Goal: Task Accomplishment & Management: Complete application form

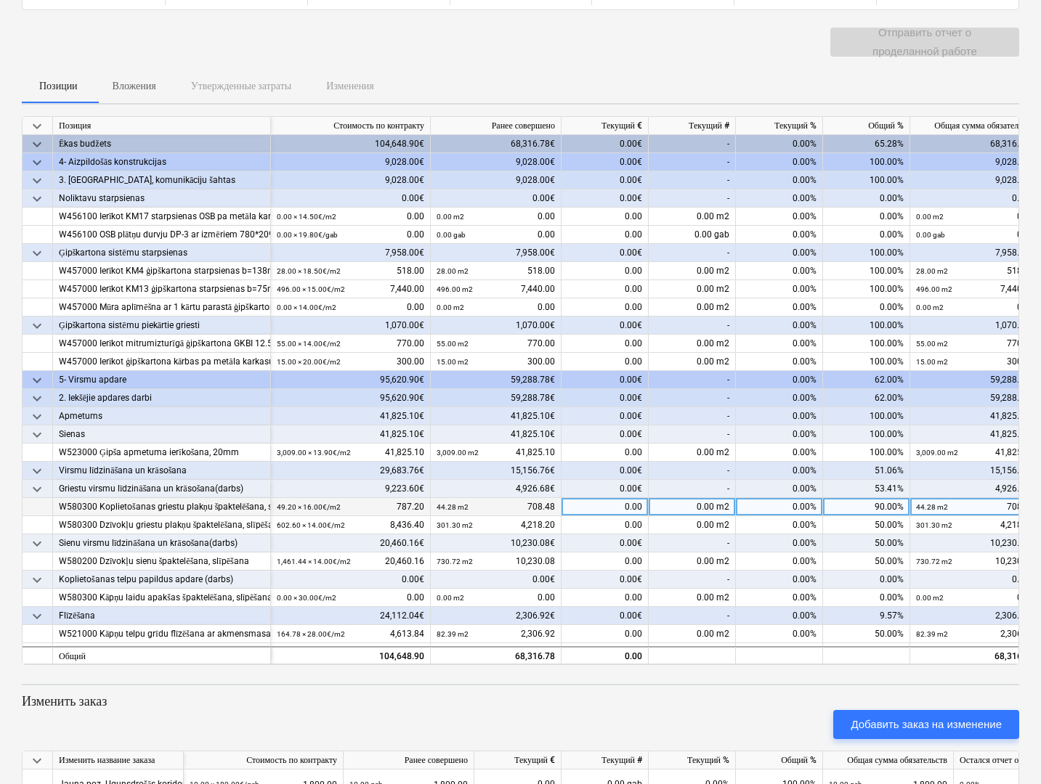
click at [763, 503] on div "0.00%" at bounding box center [779, 507] width 87 height 18
type input "100%"
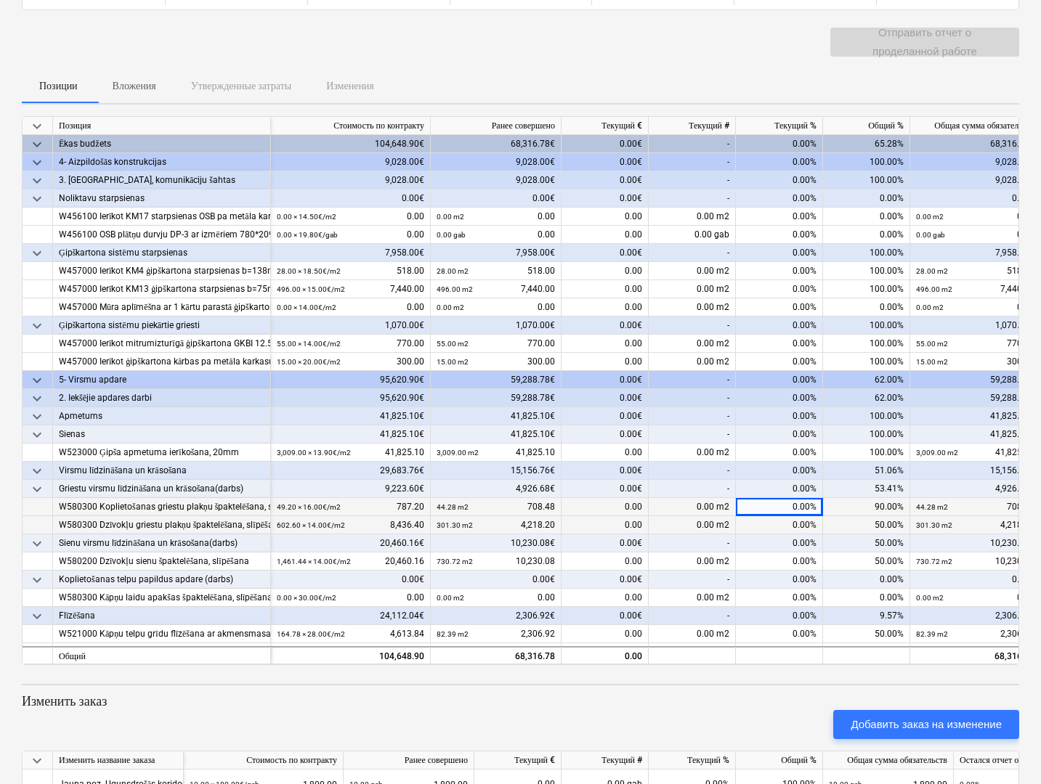
click at [760, 524] on div "0.00%" at bounding box center [779, 525] width 87 height 18
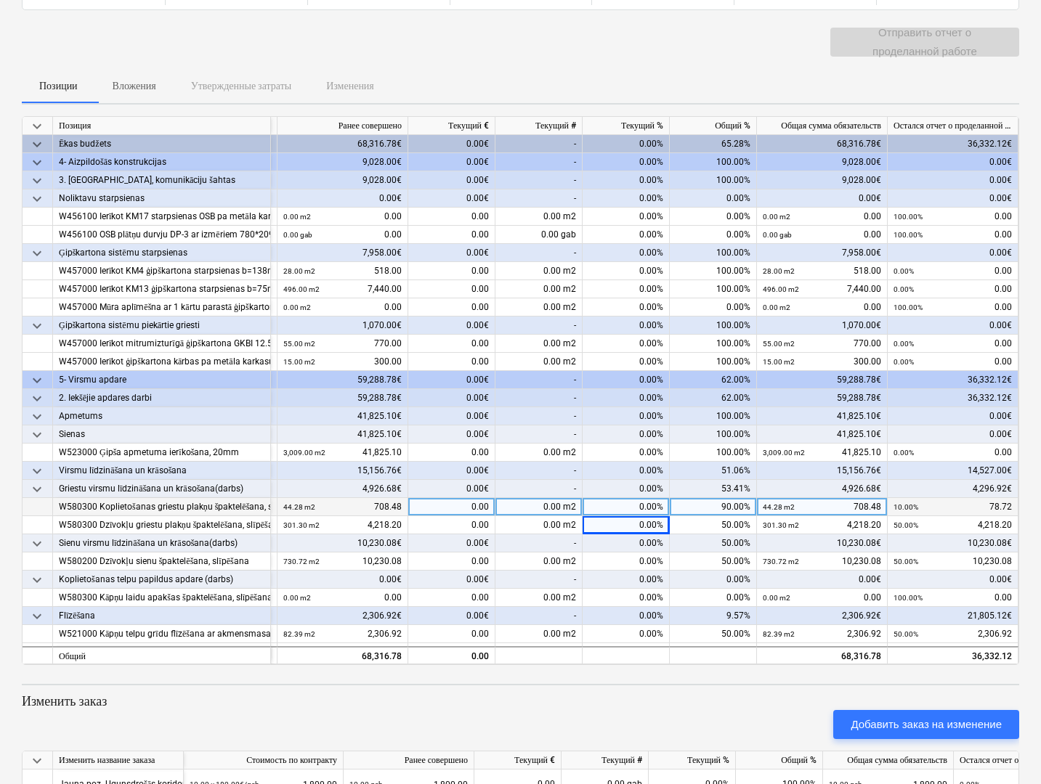
scroll to position [0, 158]
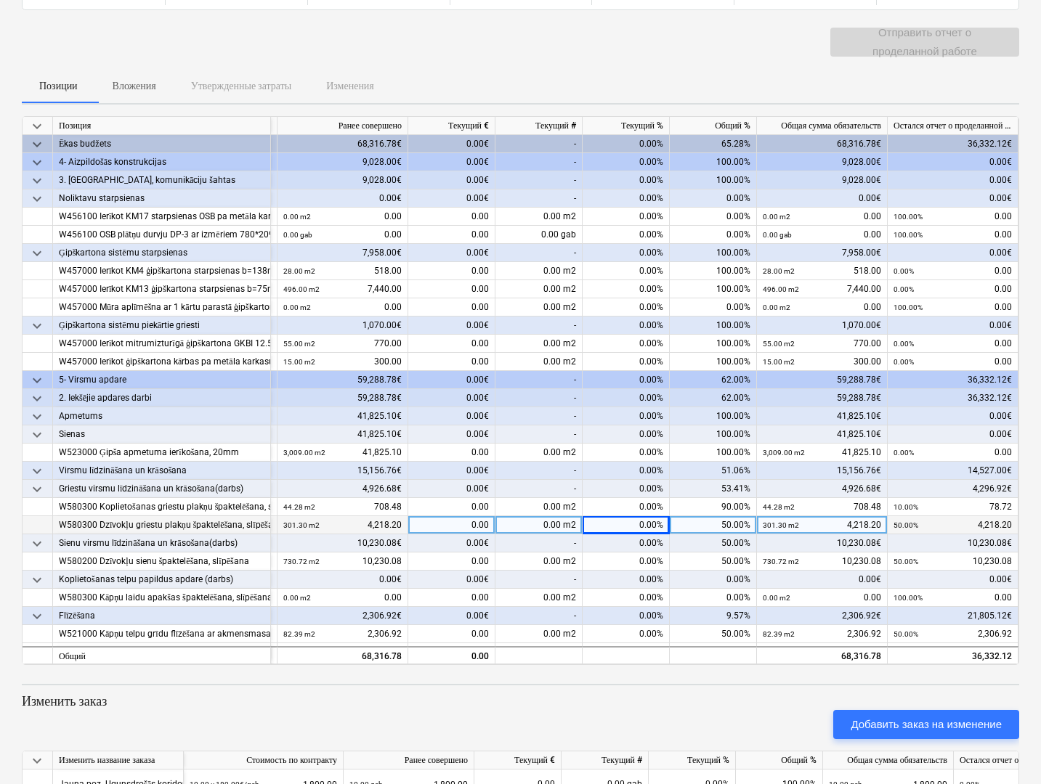
click at [691, 525] on div "50.00%" at bounding box center [713, 525] width 87 height 18
type input "100"
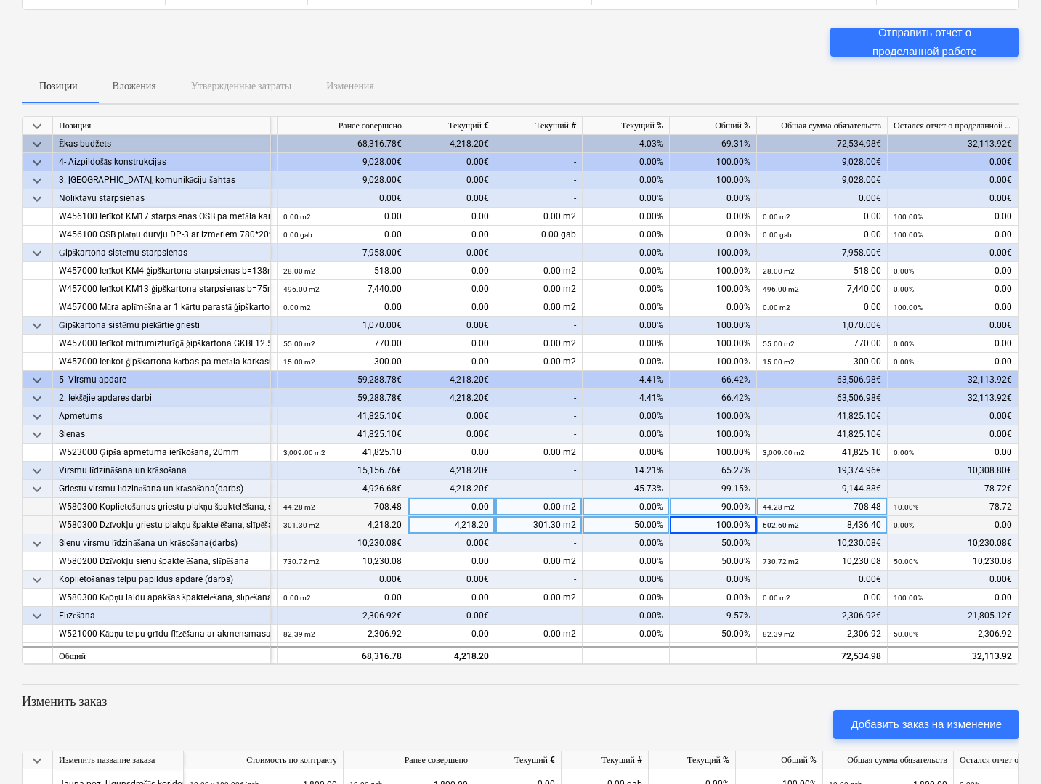
click at [698, 499] on div "90.00%" at bounding box center [713, 507] width 87 height 18
type input "100"
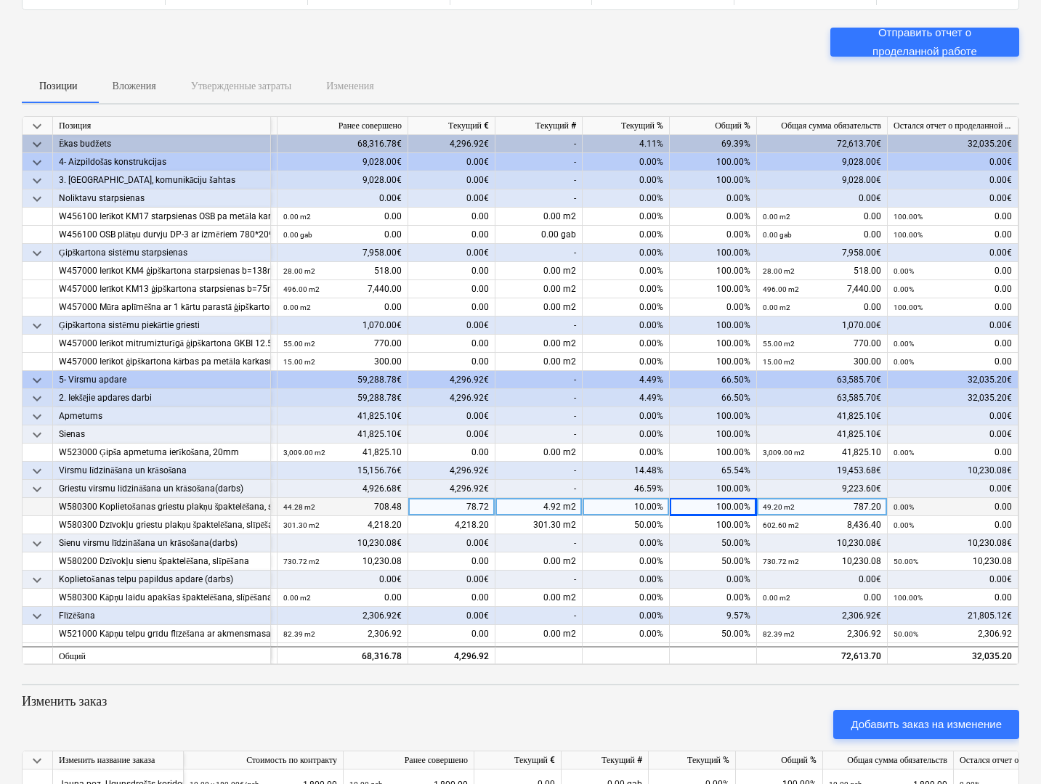
click at [712, 541] on div "50.00%" at bounding box center [713, 544] width 87 height 18
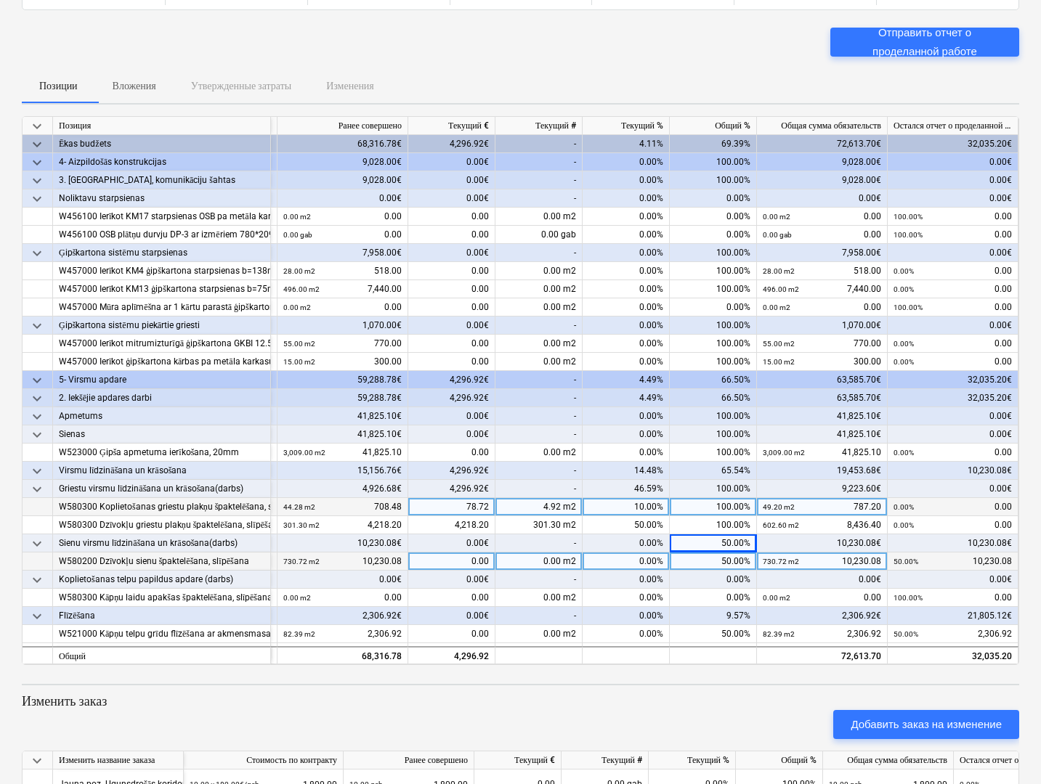
click at [713, 558] on div "50.00%" at bounding box center [713, 562] width 87 height 18
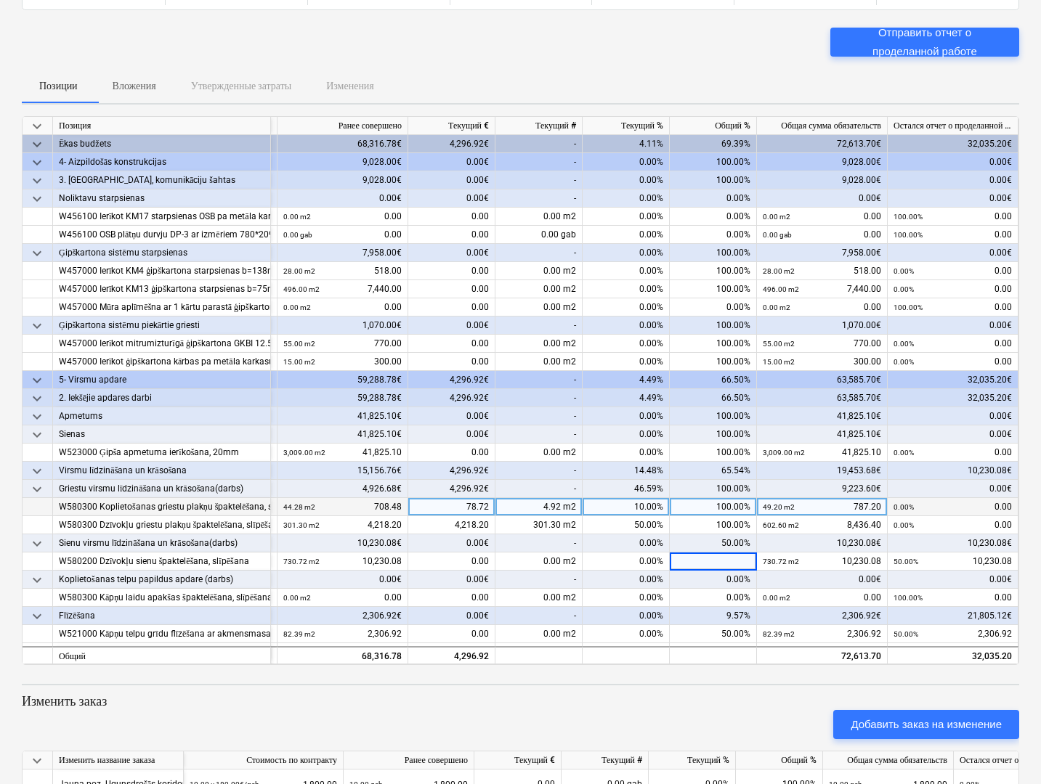
click at [510, 572] on div "-" at bounding box center [538, 580] width 87 height 18
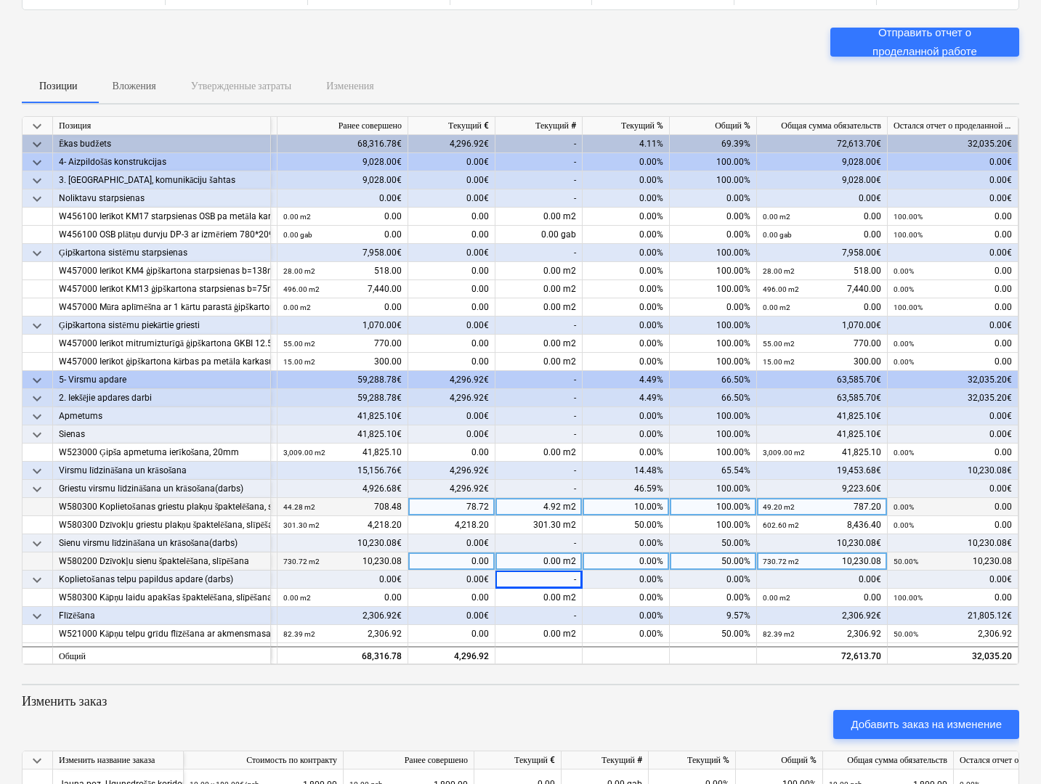
click at [627, 563] on div "0.00%" at bounding box center [626, 562] width 87 height 18
type input "100"
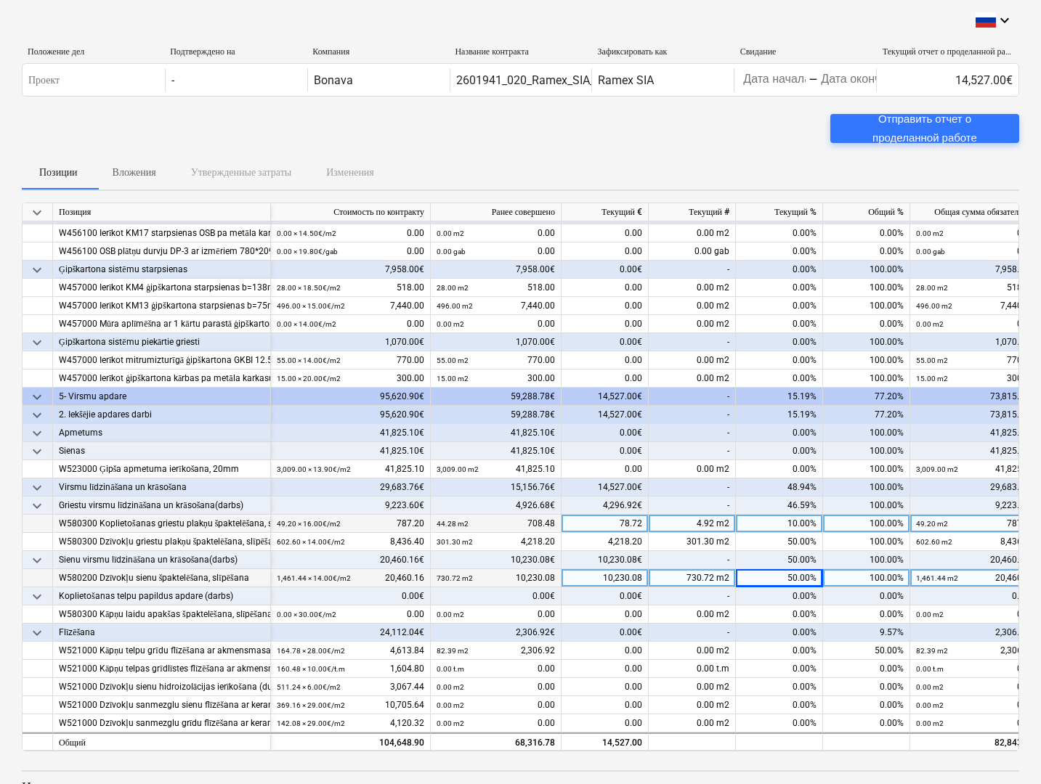
scroll to position [75, 0]
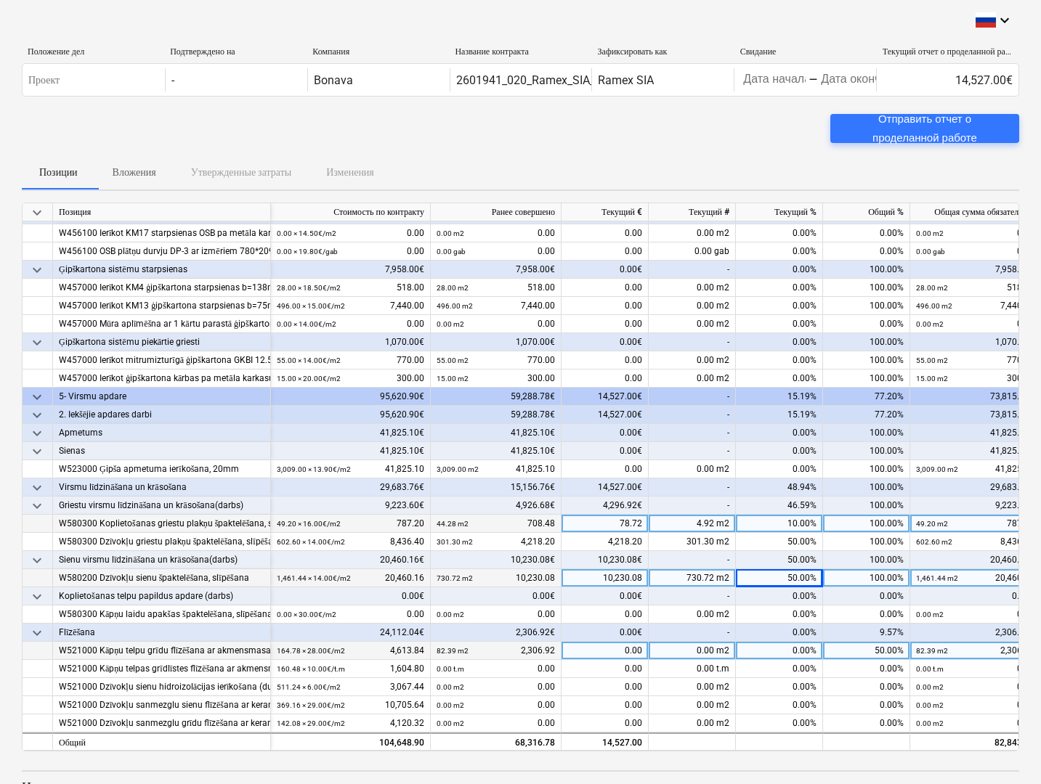
click at [783, 642] on div "0.00%" at bounding box center [779, 651] width 87 height 18
type input "100"
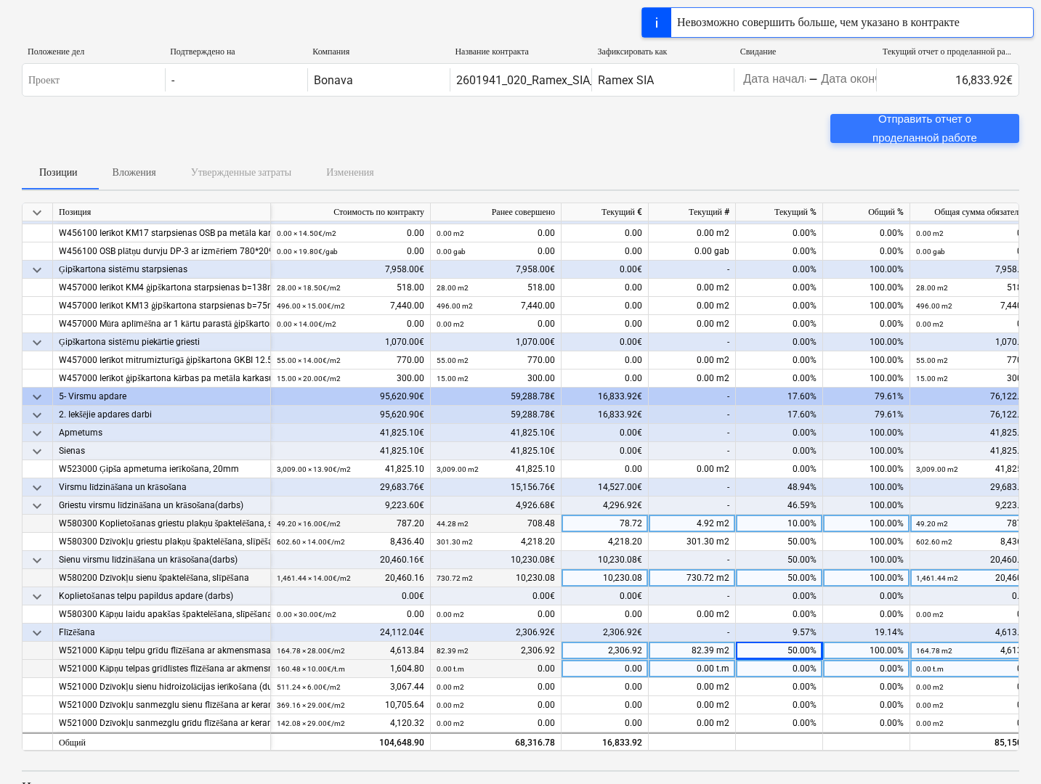
click at [781, 663] on div "0.00%" at bounding box center [779, 669] width 87 height 18
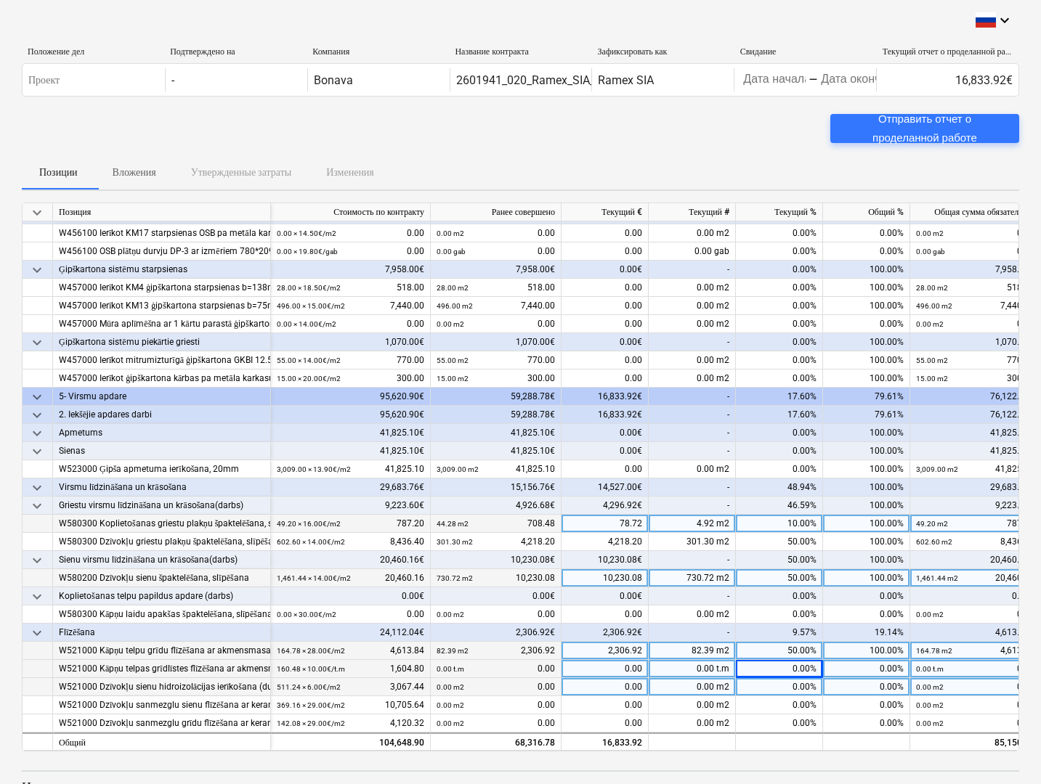
click at [771, 684] on div "0.00%" at bounding box center [779, 687] width 87 height 18
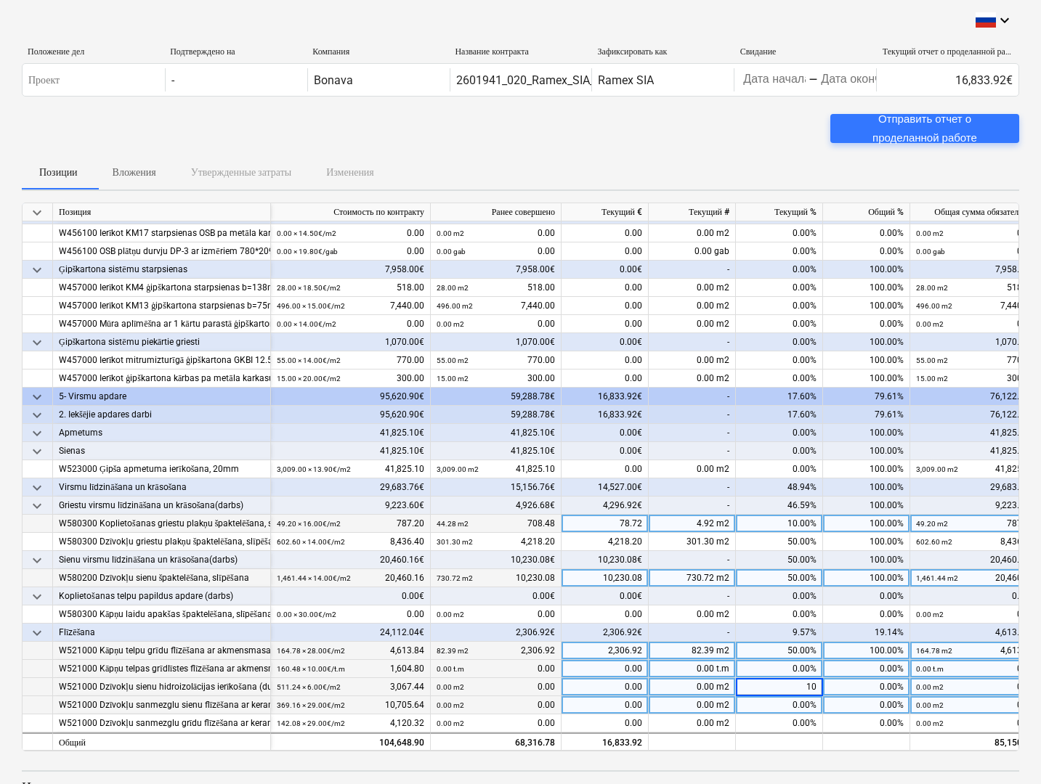
type input "100"
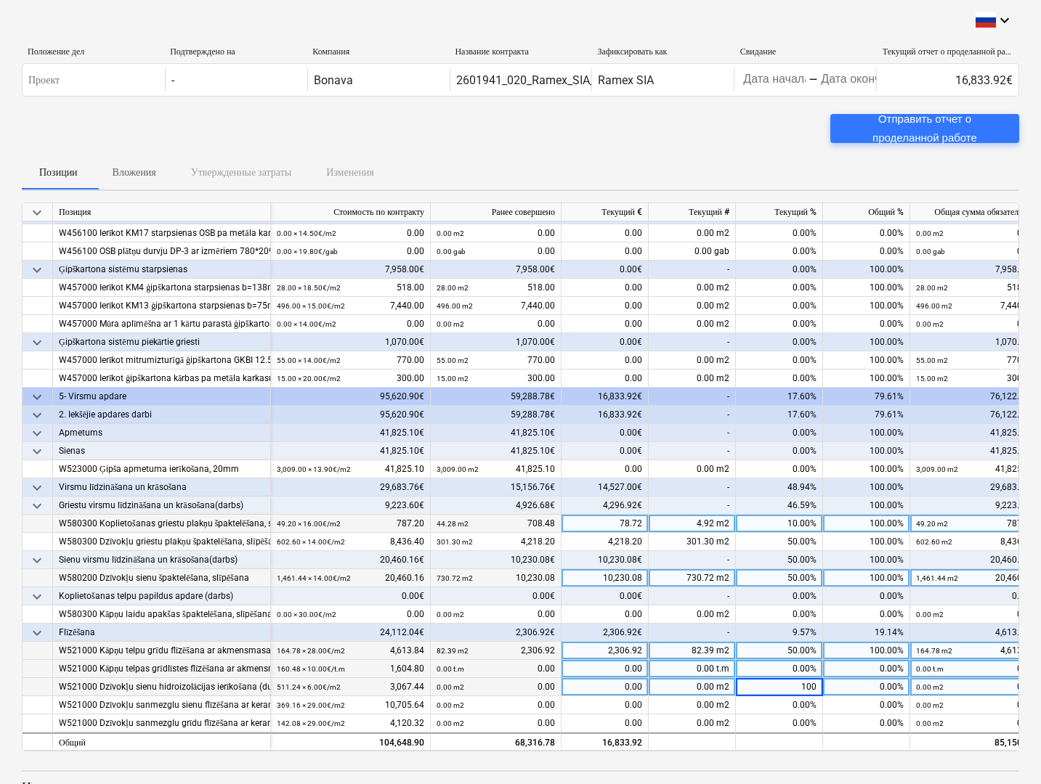
click at [771, 653] on div "50.00%" at bounding box center [779, 651] width 87 height 18
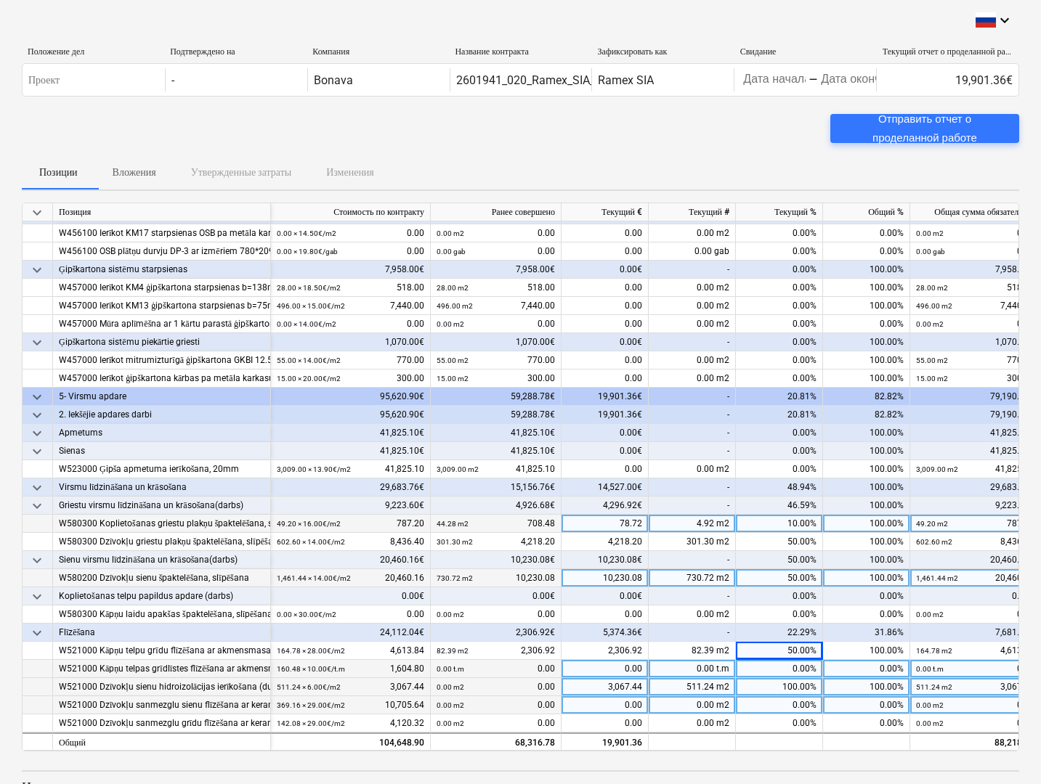
click at [780, 697] on div "0.00%" at bounding box center [779, 706] width 87 height 18
type input "100"
click at [767, 665] on div "0.00%" at bounding box center [779, 669] width 87 height 18
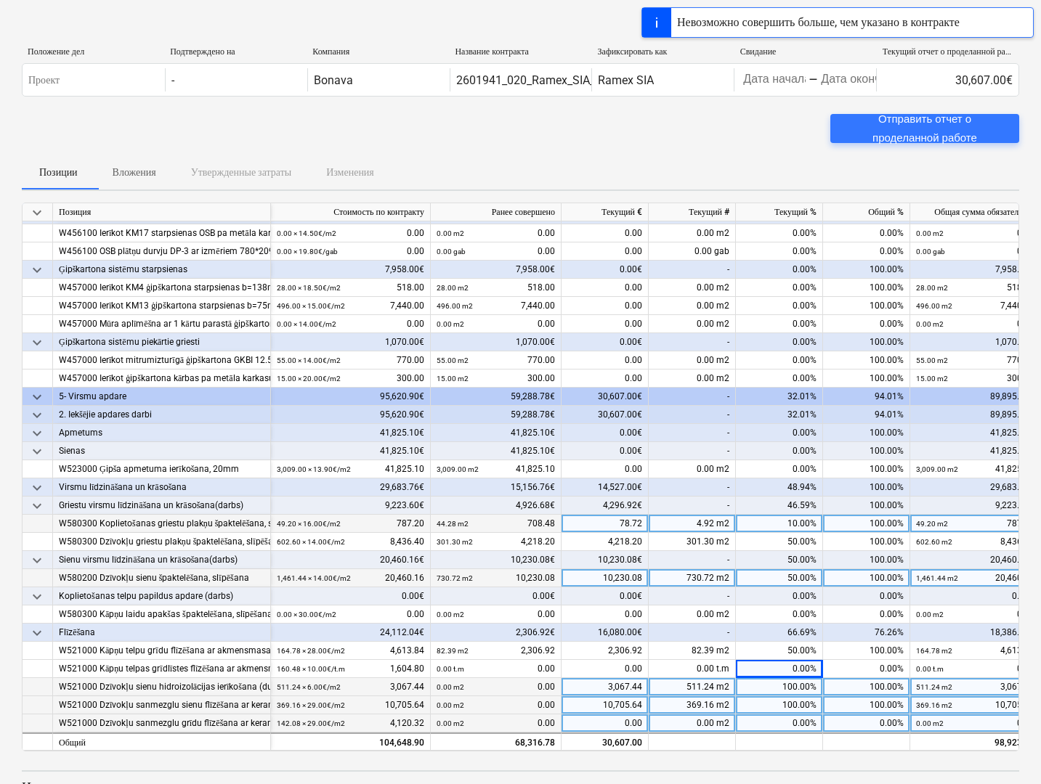
click at [773, 715] on div "0.00%" at bounding box center [779, 724] width 87 height 18
type input "100"
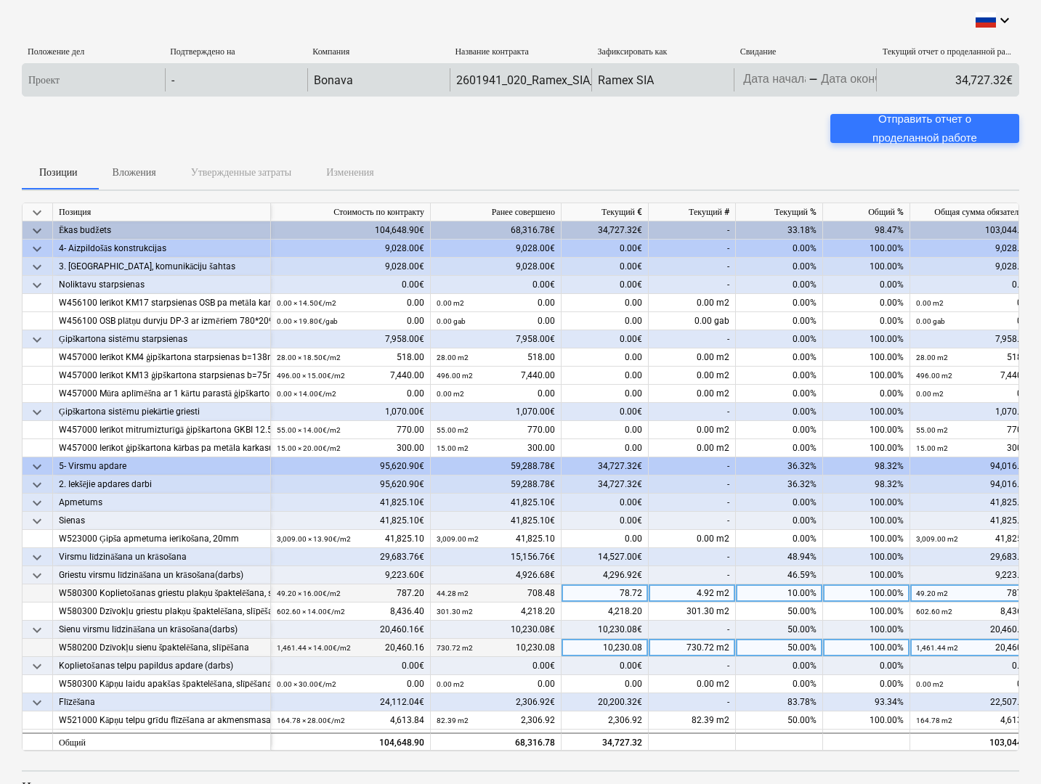
scroll to position [4, 0]
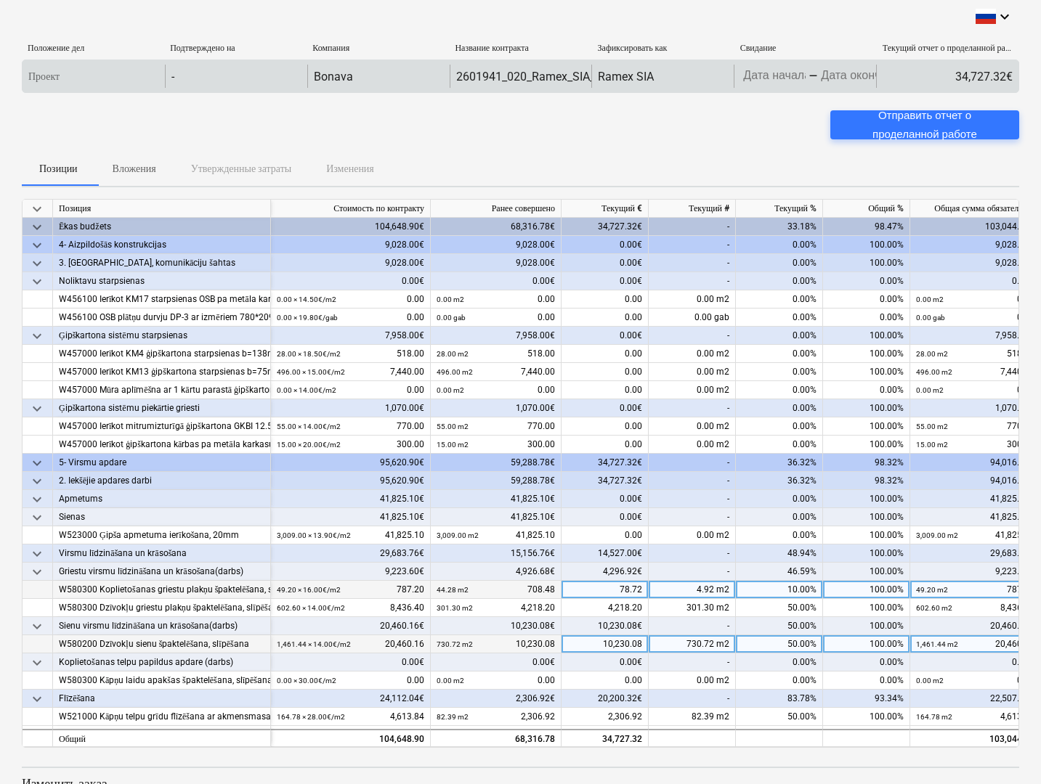
click at [779, 79] on body "keyboard_arrow_down Положение дел Подтверждено на Компания Название контракта З…" at bounding box center [520, 388] width 1041 height 784
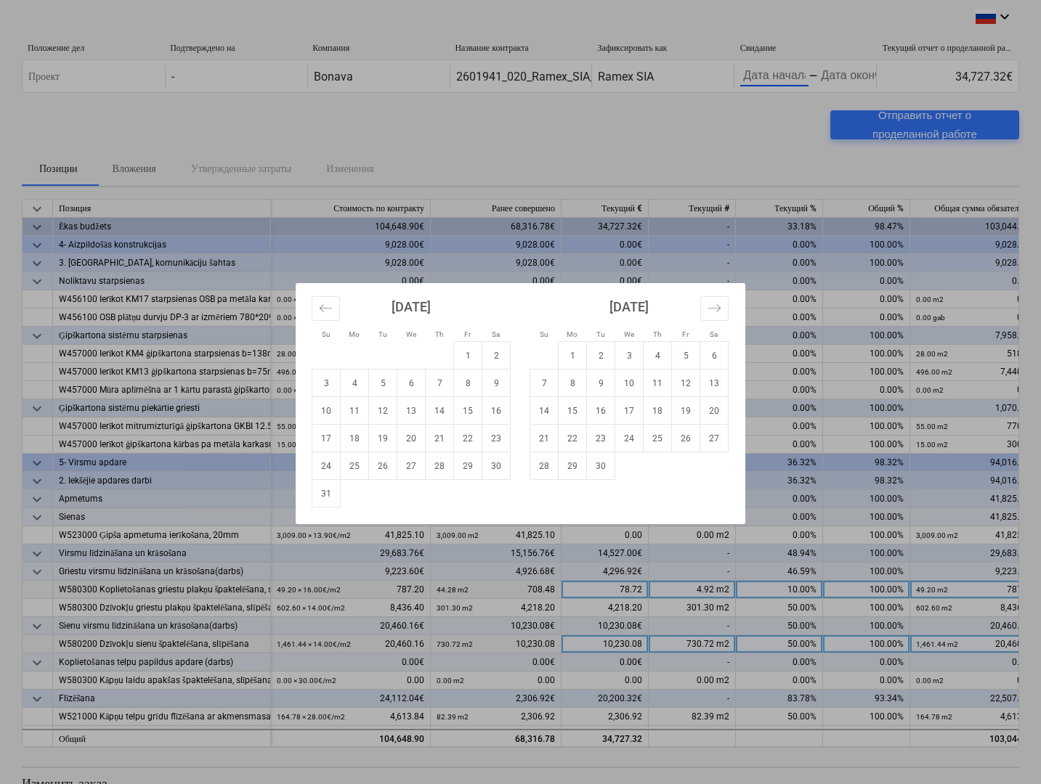
scroll to position [4, 0]
click at [327, 312] on icon "Move backward to switch to the previous month." at bounding box center [326, 308] width 14 height 14
click at [475, 439] on td "25" at bounding box center [468, 439] width 28 height 28
type input "[DATE]"
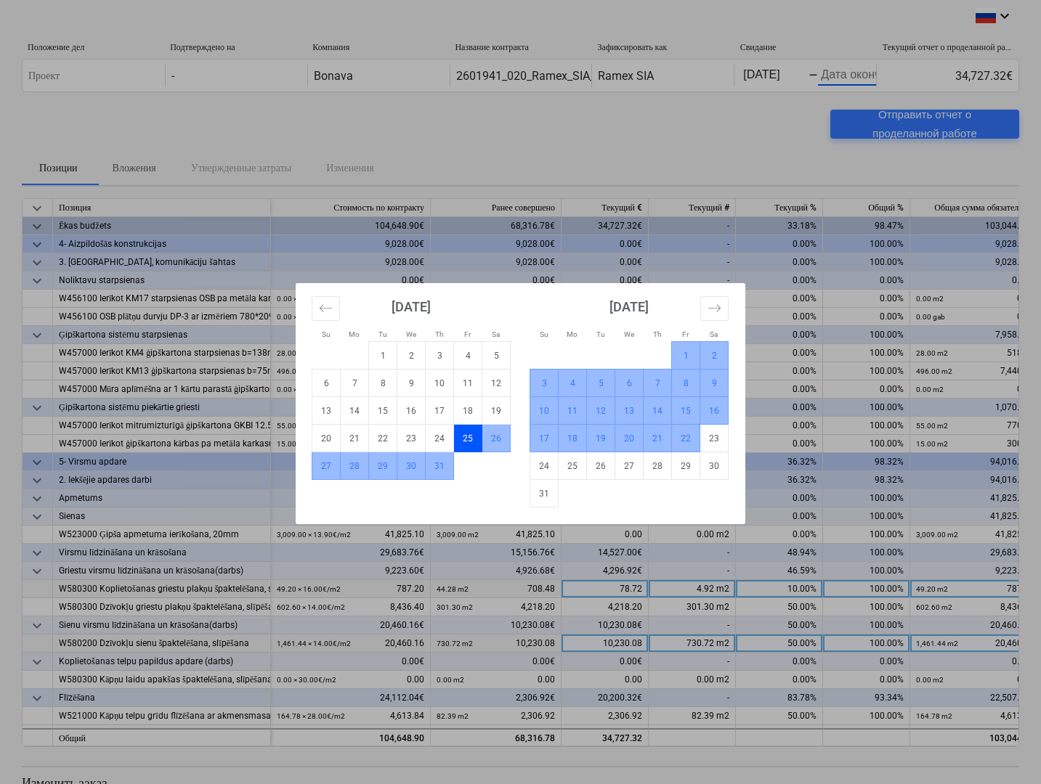
click at [681, 445] on td "22" at bounding box center [686, 439] width 28 height 28
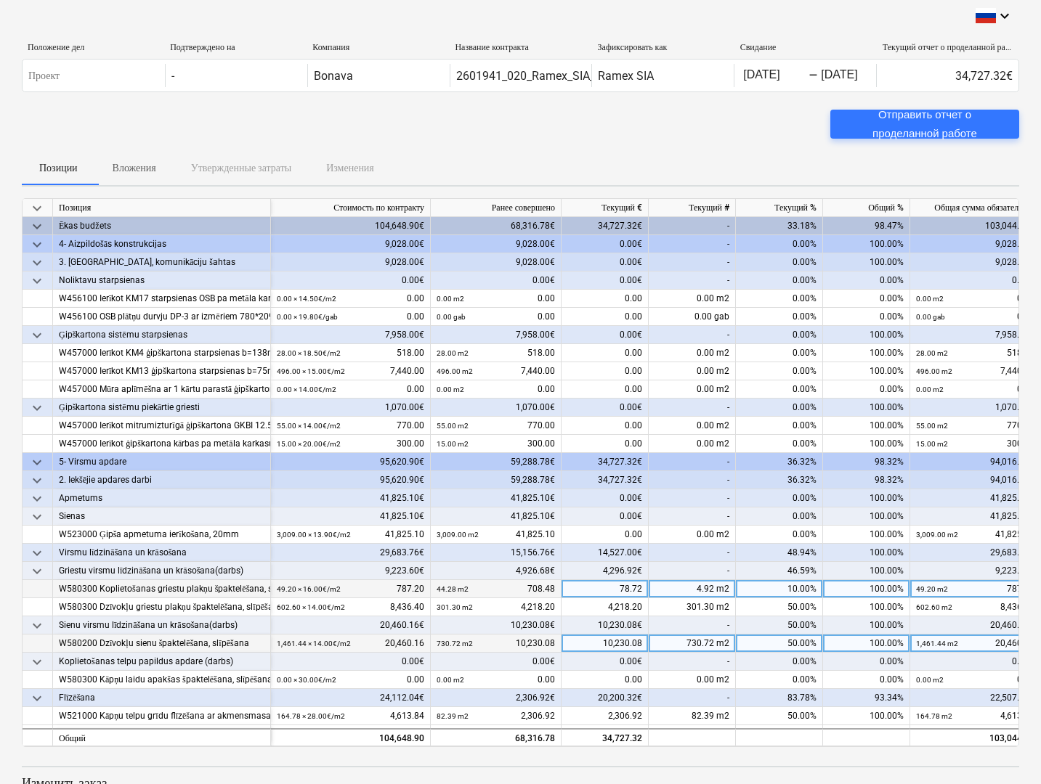
scroll to position [0, 0]
click at [904, 128] on div "Отправить отчет о проделанной работе" at bounding box center [925, 124] width 154 height 38
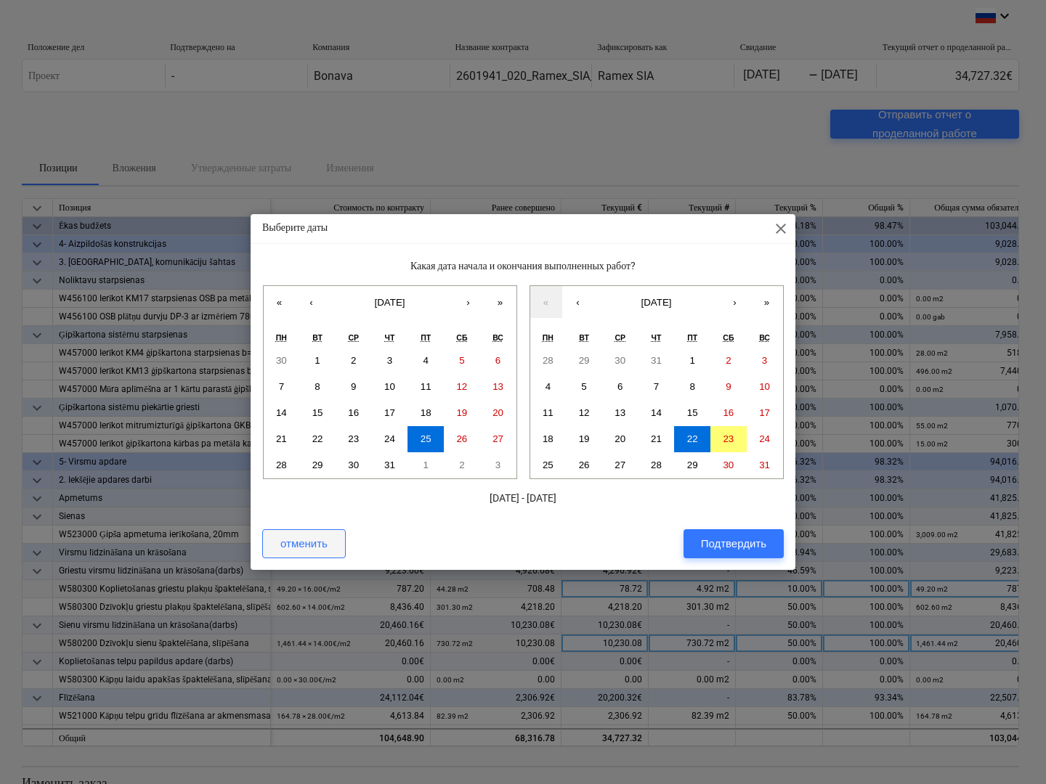
click at [299, 549] on div "отменить" at bounding box center [303, 544] width 47 height 19
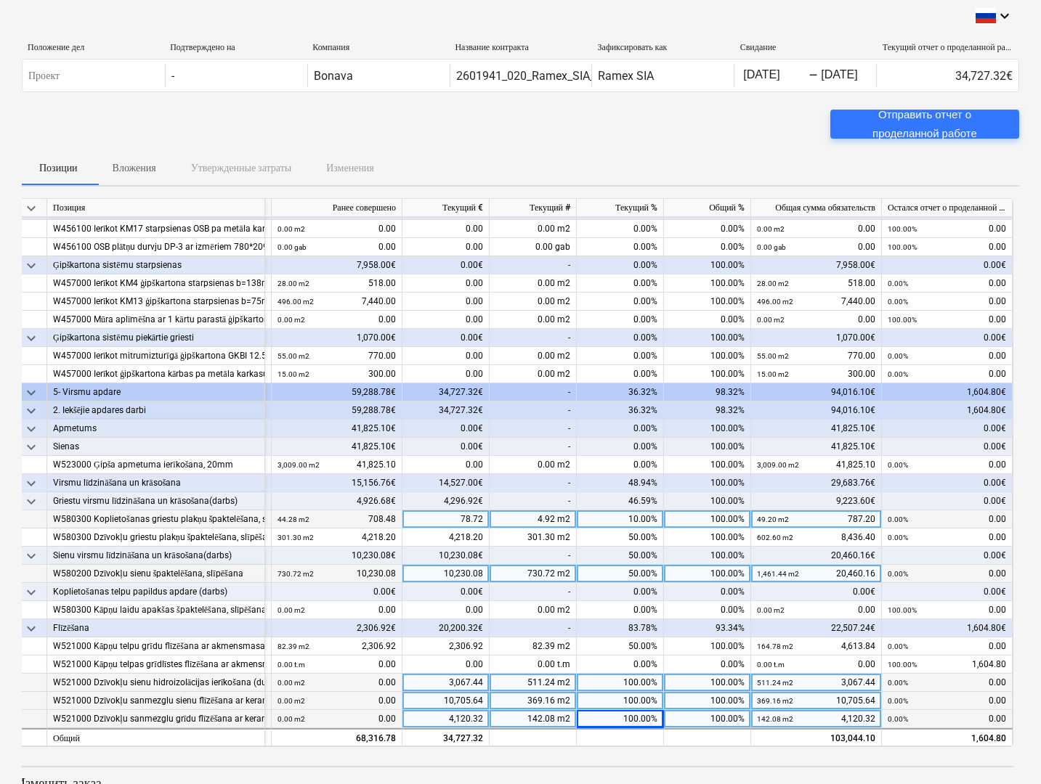
scroll to position [75, 158]
click at [660, 150] on div "Позиции Вложения Утвержденные затраты Изменения" at bounding box center [520, 167] width 997 height 35
click at [932, 129] on div "Отправить отчет о проделанной работе" at bounding box center [925, 124] width 154 height 38
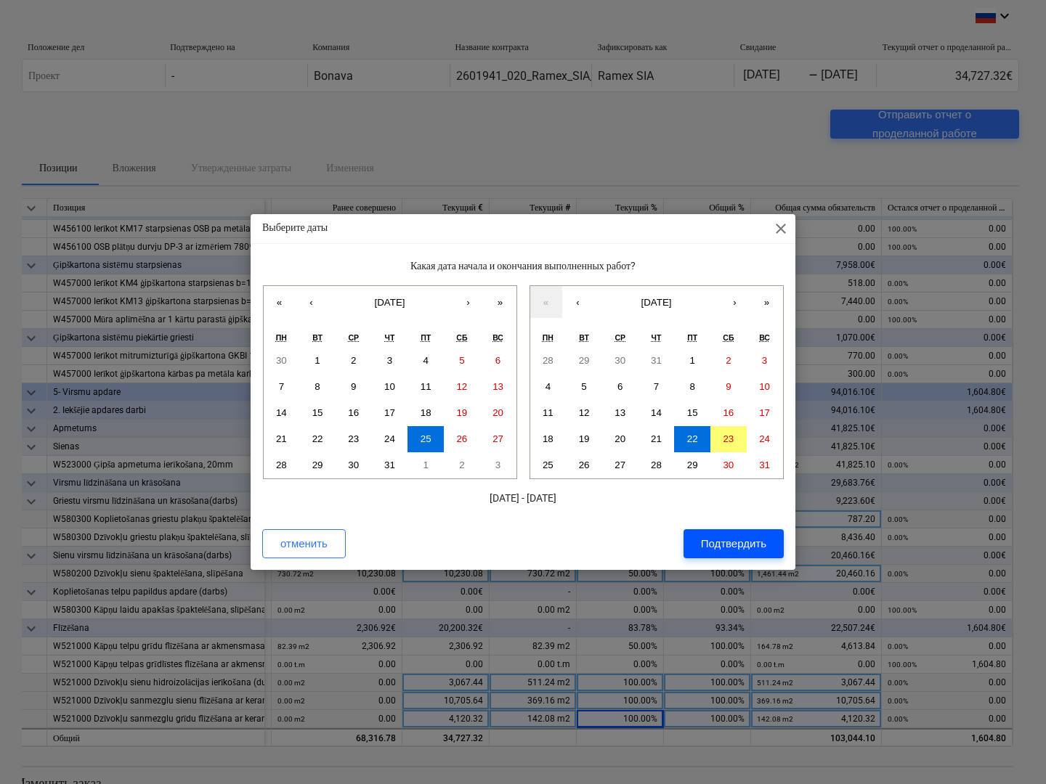
click at [715, 546] on div "Подтвердить" at bounding box center [733, 544] width 65 height 19
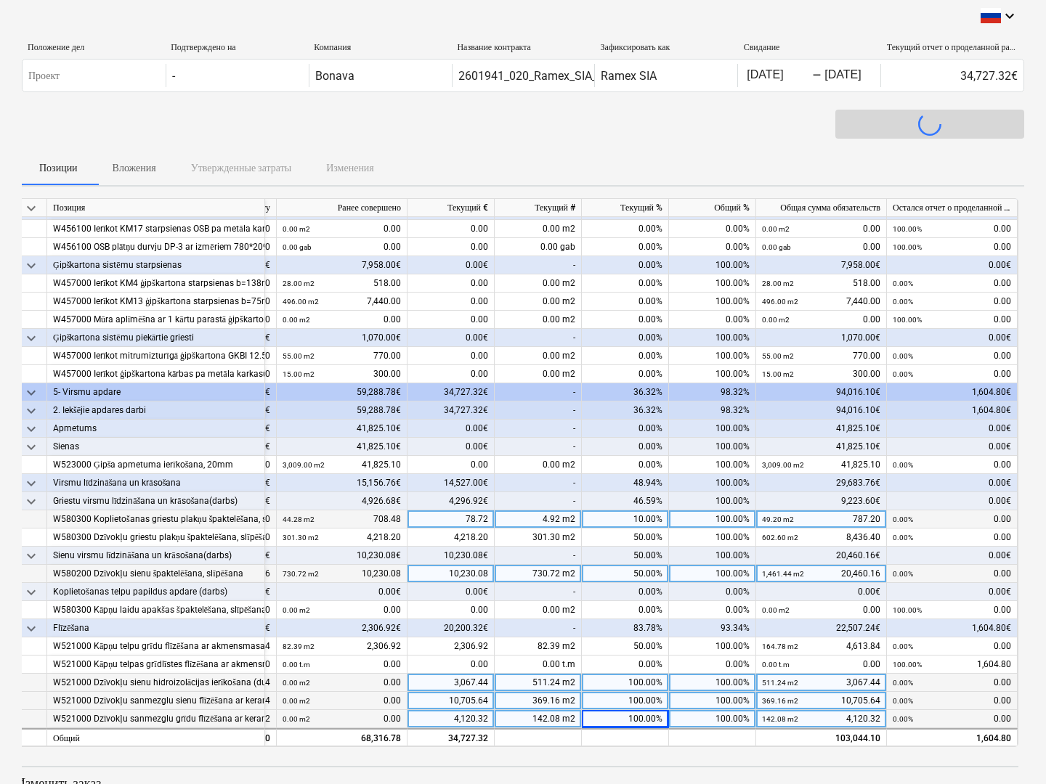
scroll to position [75, 153]
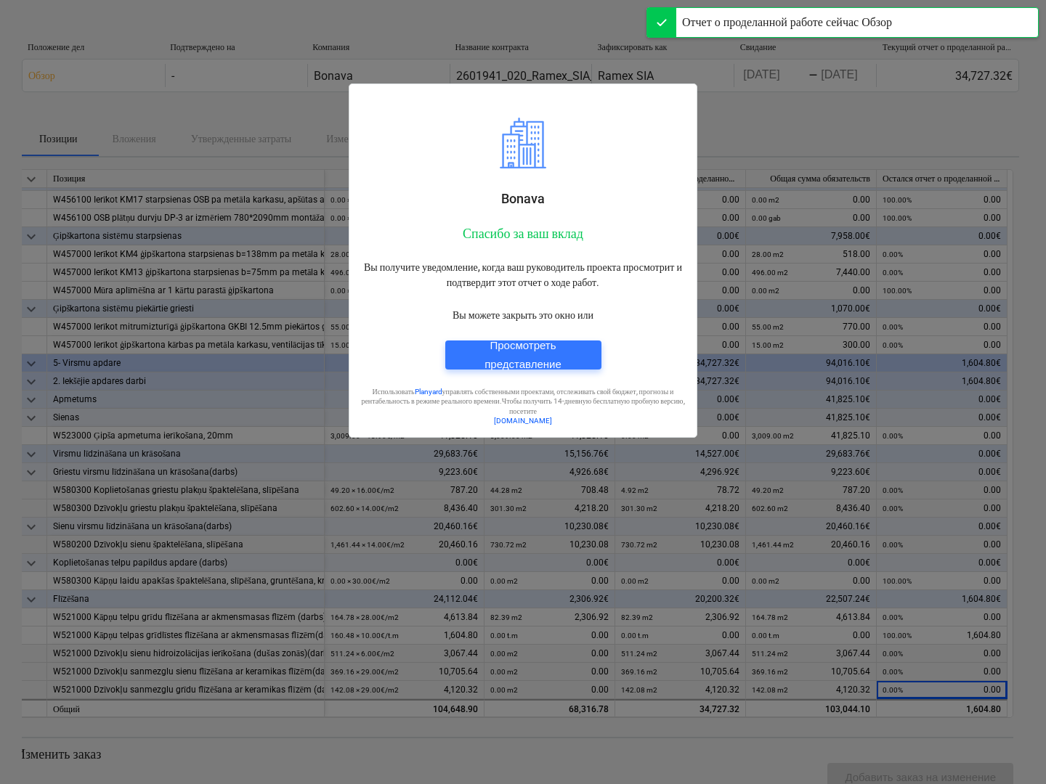
scroll to position [70, 0]
